Goal: Navigation & Orientation: Understand site structure

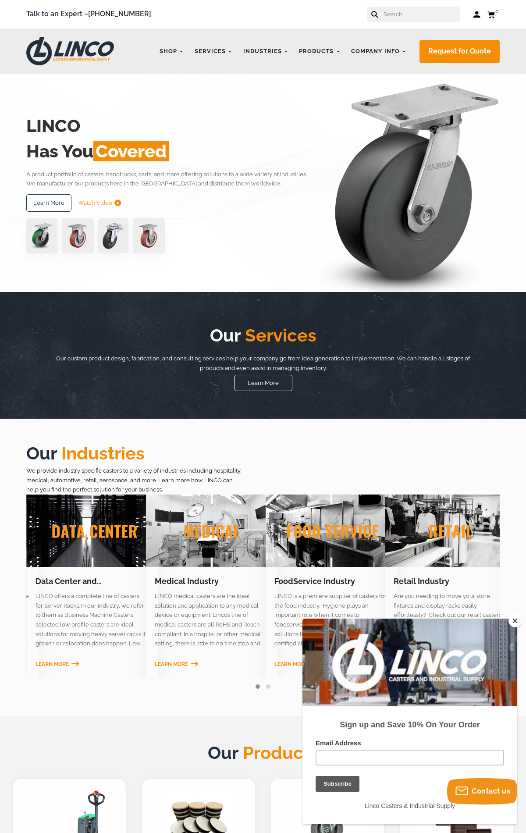
scroll to position [914, 0]
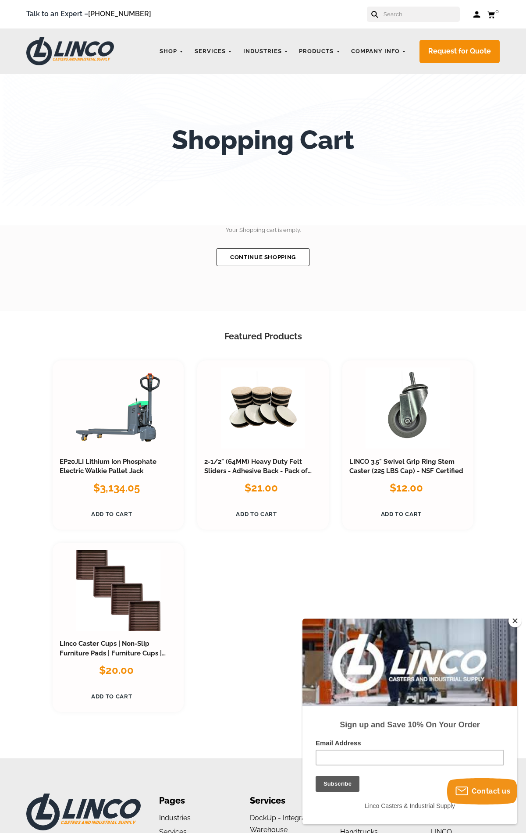
scroll to position [233, 0]
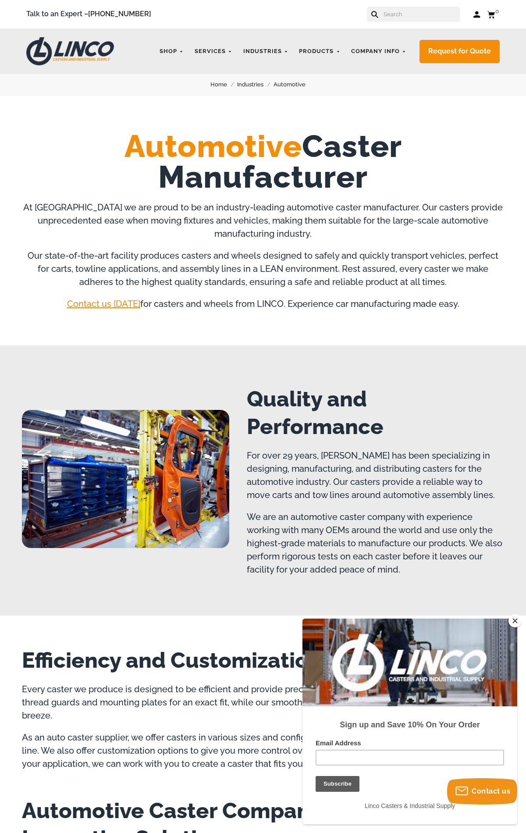
scroll to position [1037, 0]
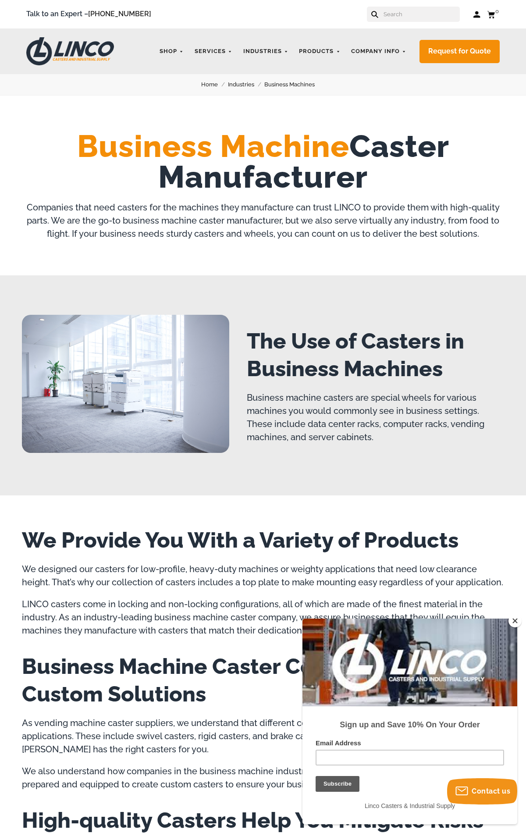
scroll to position [1020, 0]
